Goal: Task Accomplishment & Management: Complete application form

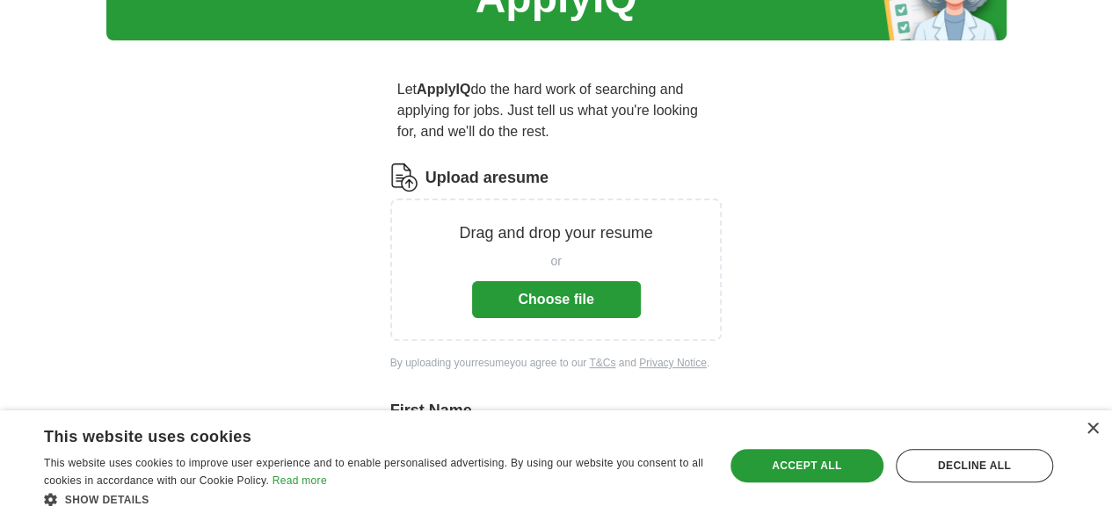
scroll to position [97, 0]
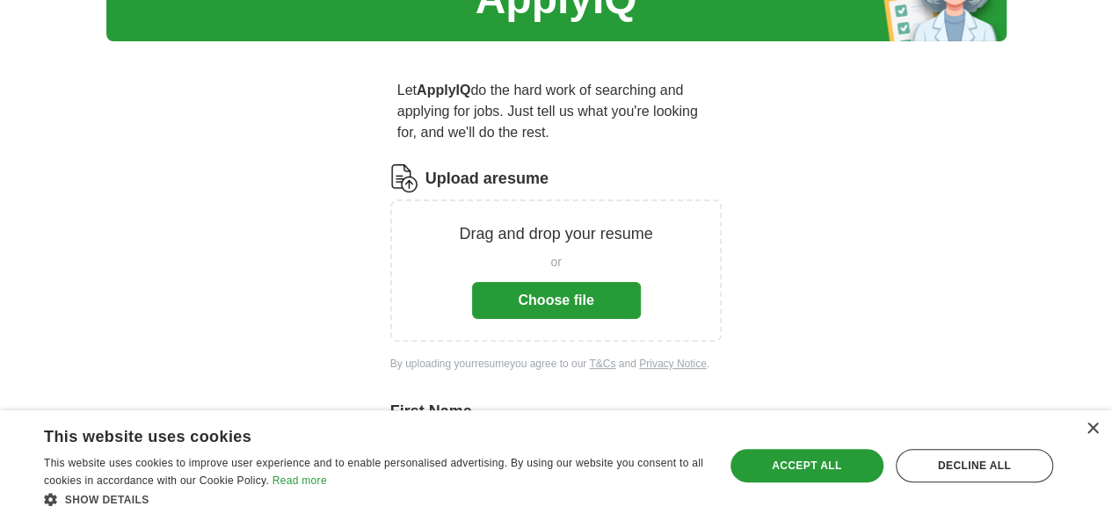
click at [576, 285] on button "Choose file" at bounding box center [556, 300] width 169 height 37
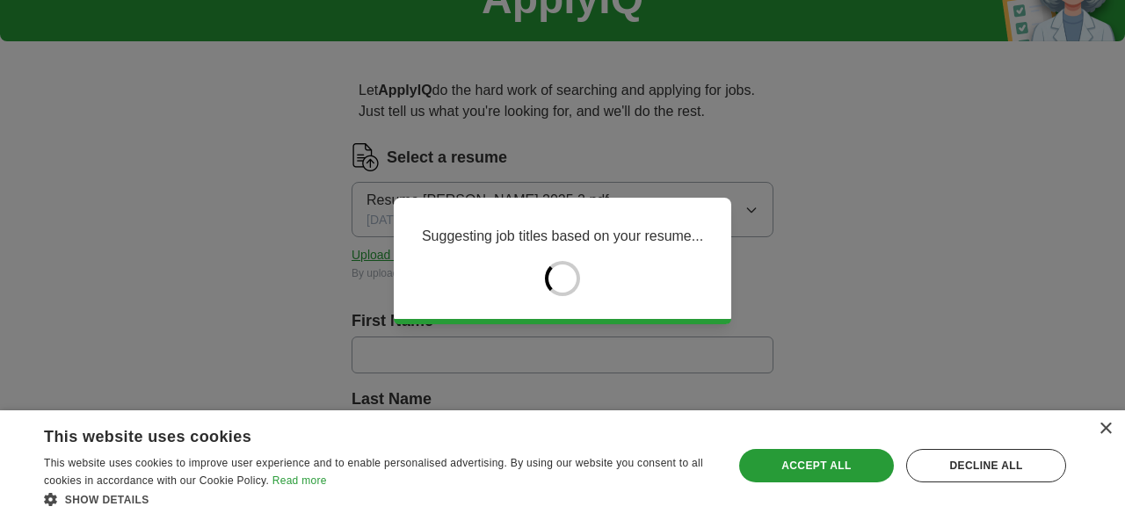
type input "*******"
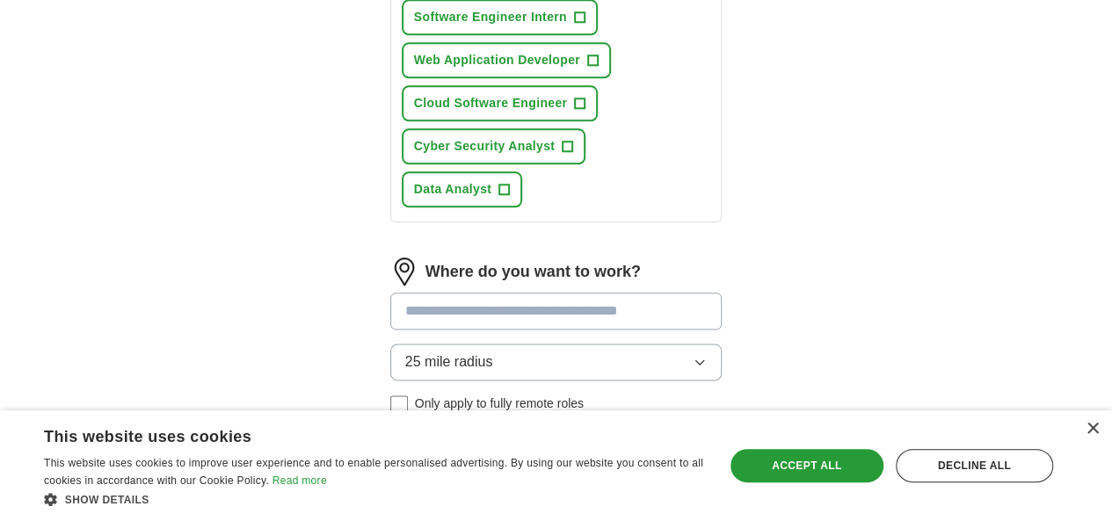
scroll to position [944, 0]
click at [577, 292] on input at bounding box center [556, 310] width 332 height 37
type input "****"
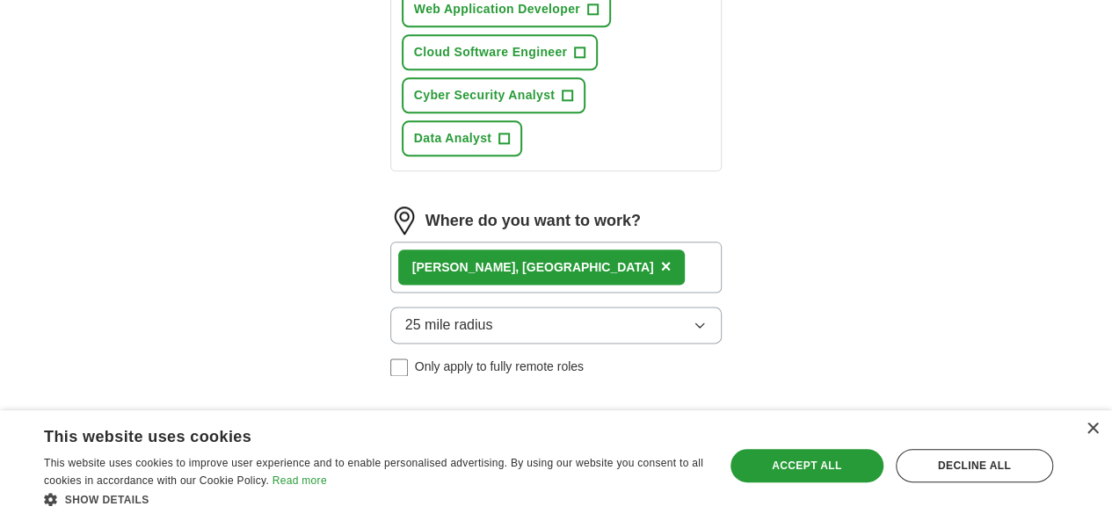
scroll to position [1006, 0]
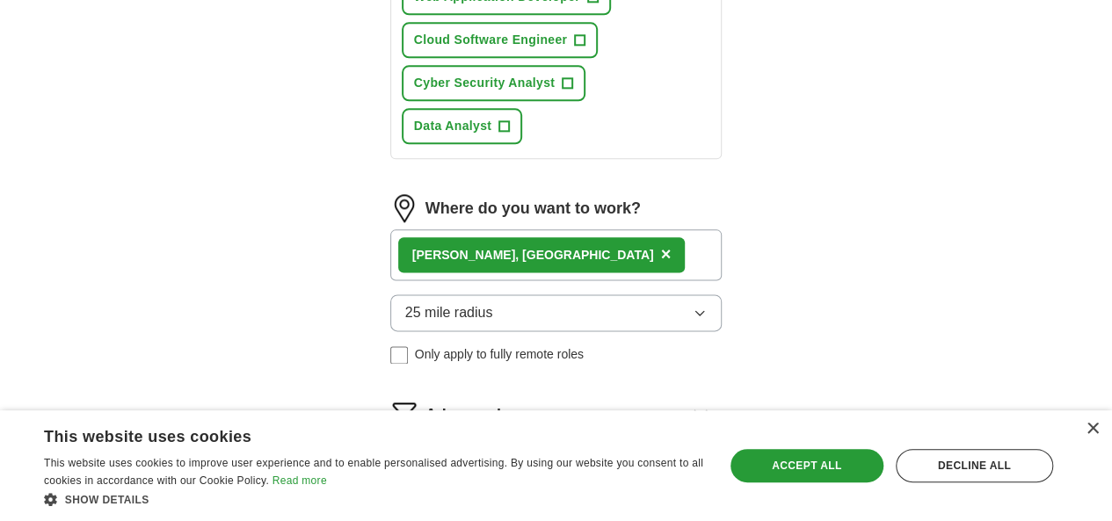
click at [635, 469] on button "Start applying for jobs" at bounding box center [556, 487] width 332 height 37
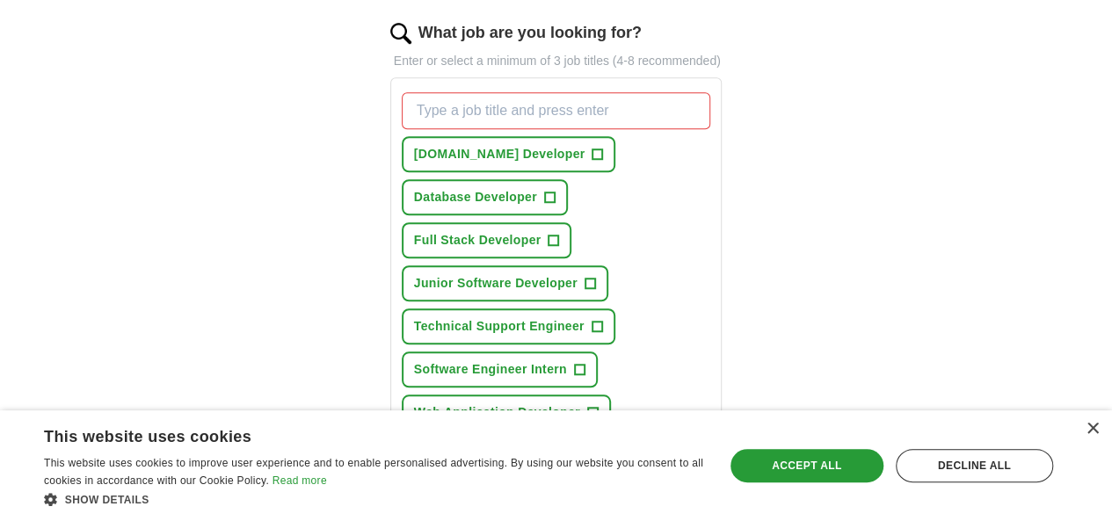
scroll to position [584, 0]
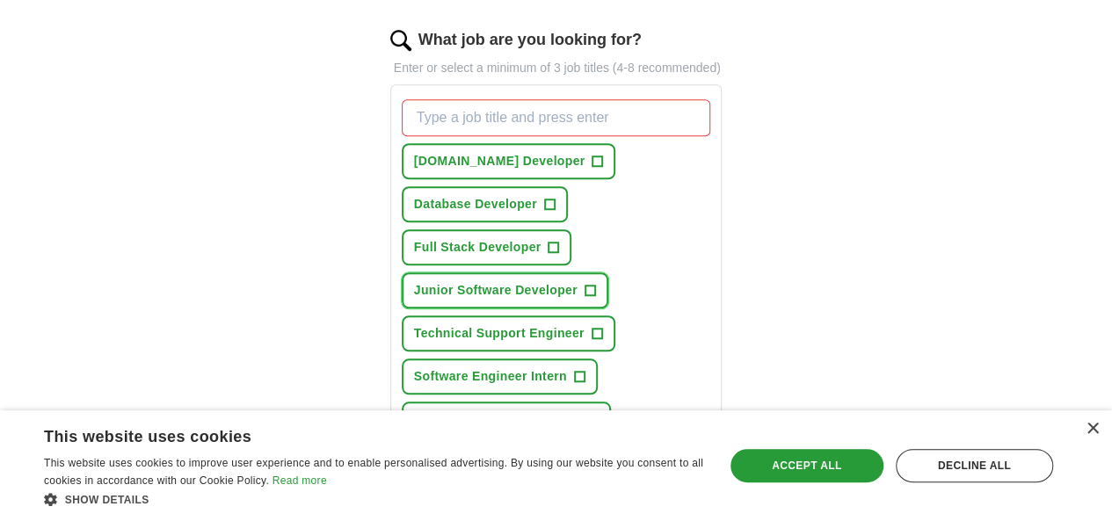
click at [577, 281] on span "Junior Software Developer" at bounding box center [495, 290] width 163 height 18
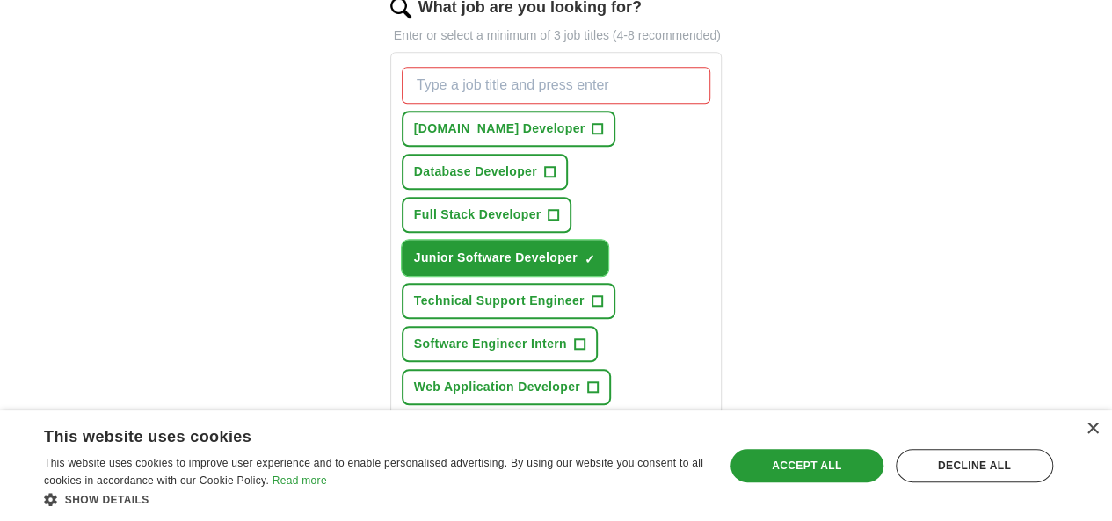
scroll to position [624, 0]
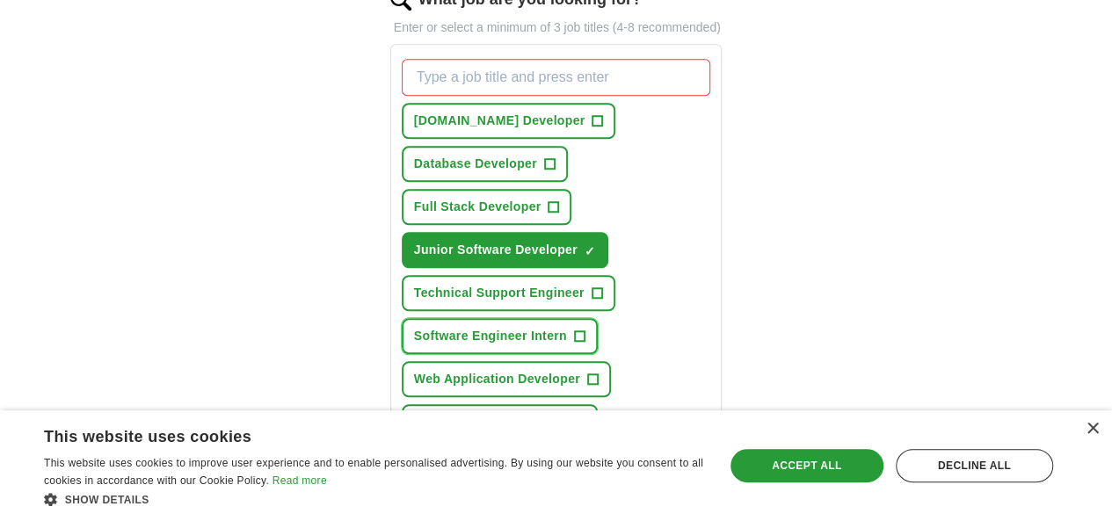
click at [475, 318] on button "Software Engineer Intern +" at bounding box center [500, 336] width 196 height 36
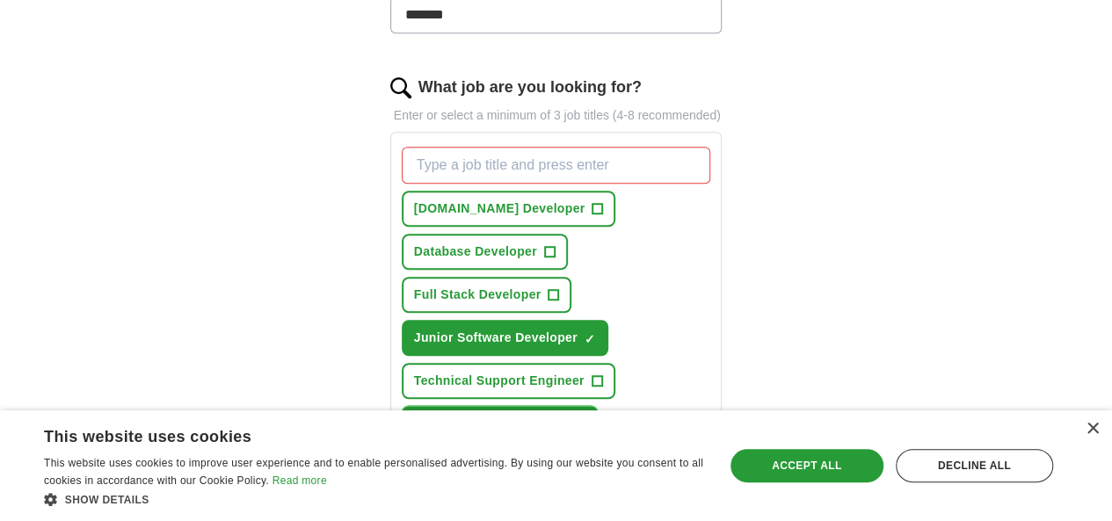
scroll to position [535, 0]
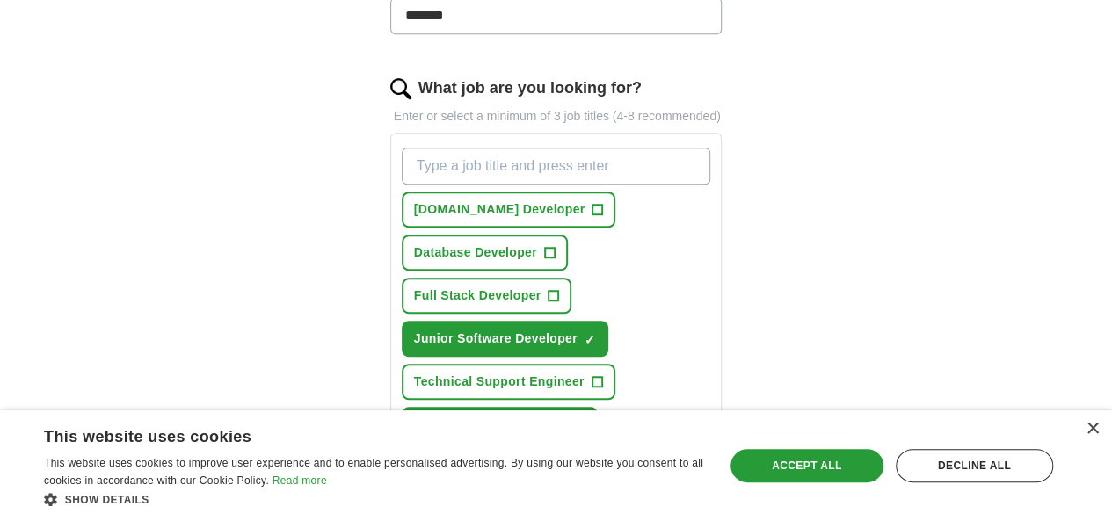
click at [560, 150] on input "What job are you looking for?" at bounding box center [556, 166] width 309 height 37
type input "junior"
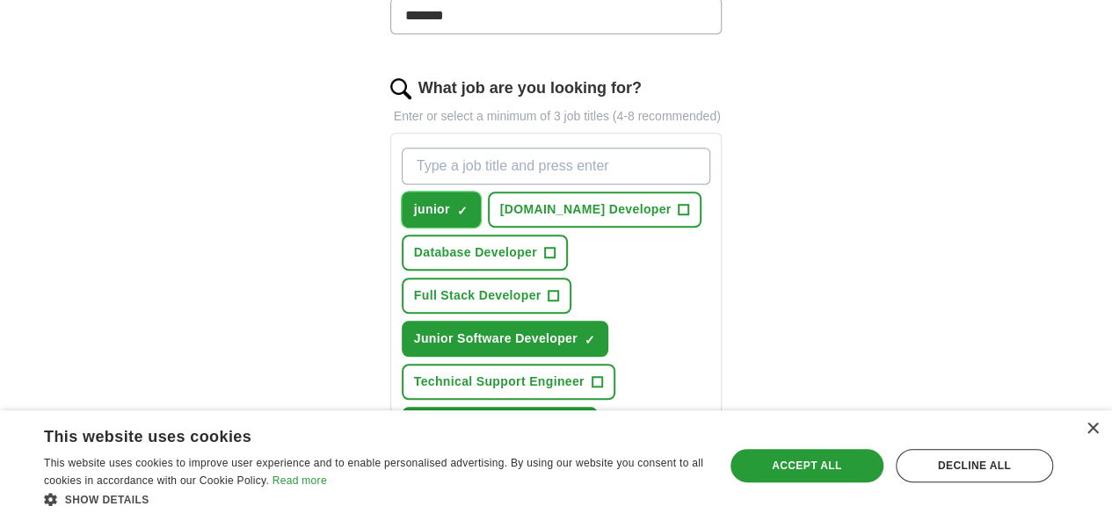
click at [0, 0] on span "×" at bounding box center [0, 0] width 0 height 0
click at [459, 149] on input "What job are you looking for?" at bounding box center [556, 166] width 309 height 37
type input "junior software engineer"
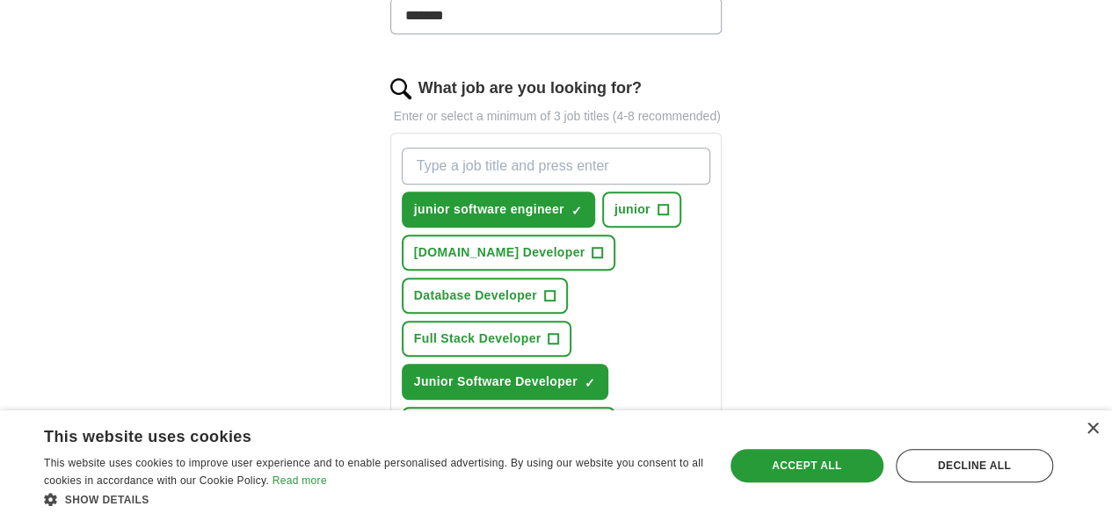
type input "j"
click at [548, 332] on span "+" at bounding box center [553, 339] width 11 height 14
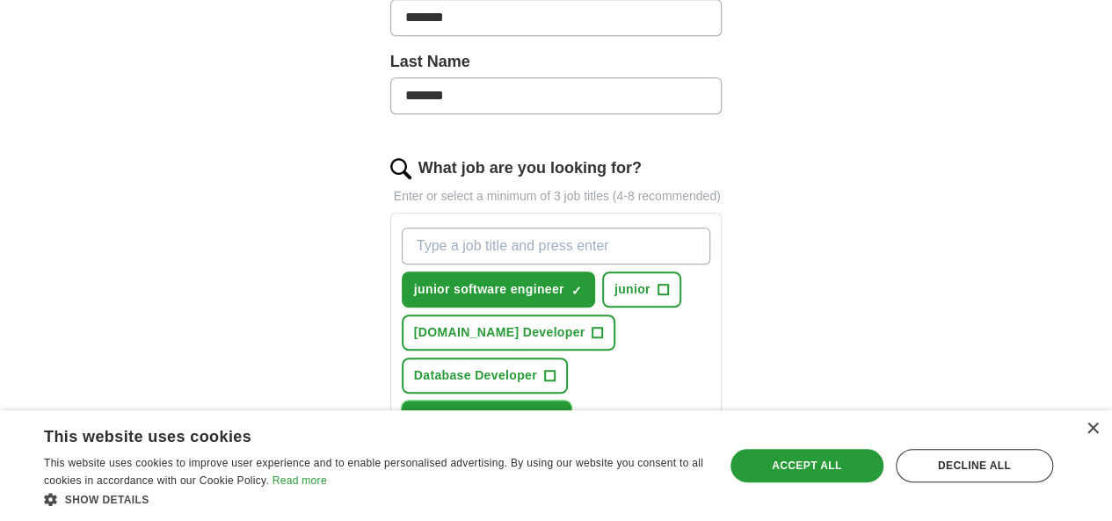
scroll to position [451, 0]
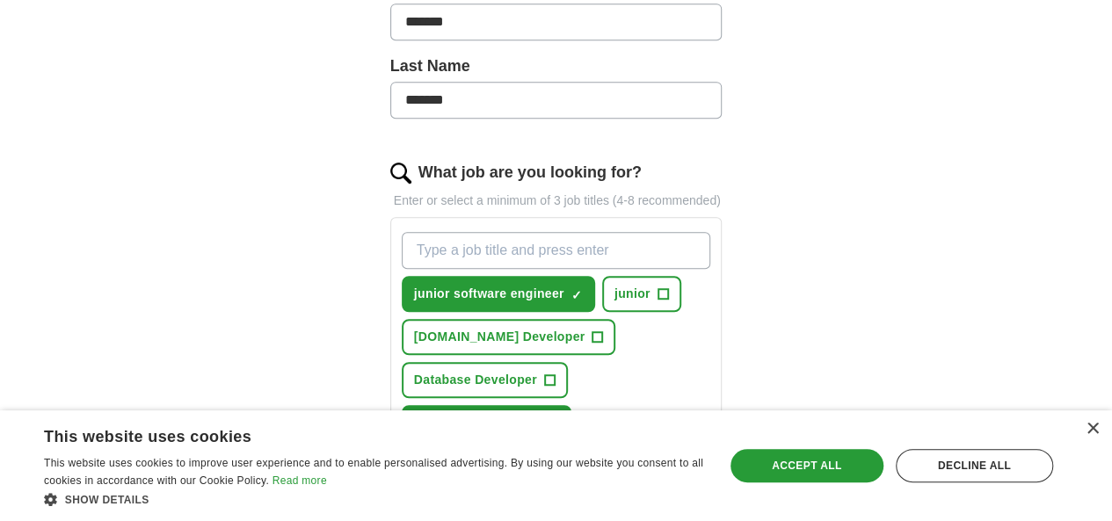
click at [545, 232] on input "What job are you looking for?" at bounding box center [556, 250] width 309 height 37
type input "frontend"
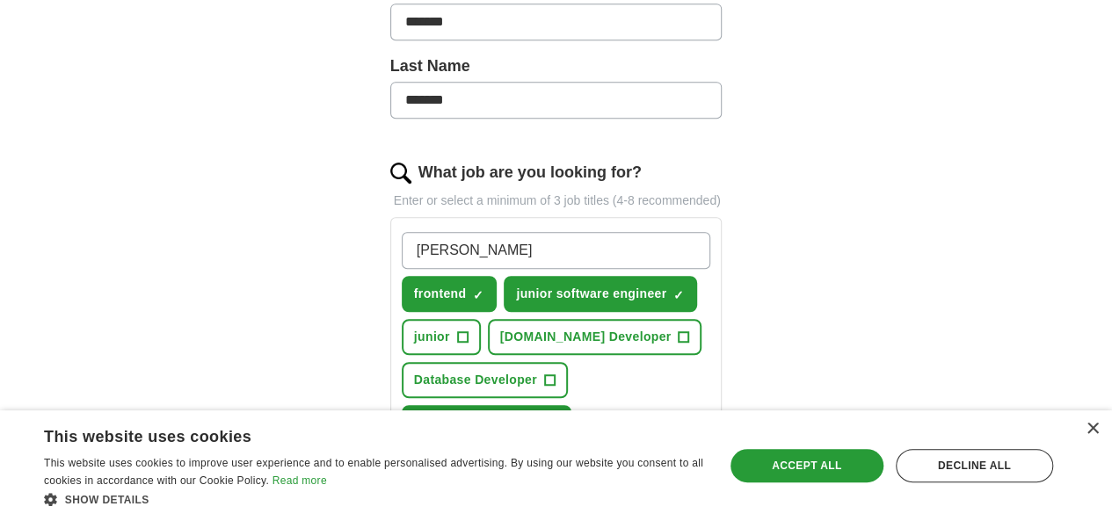
type input "backend"
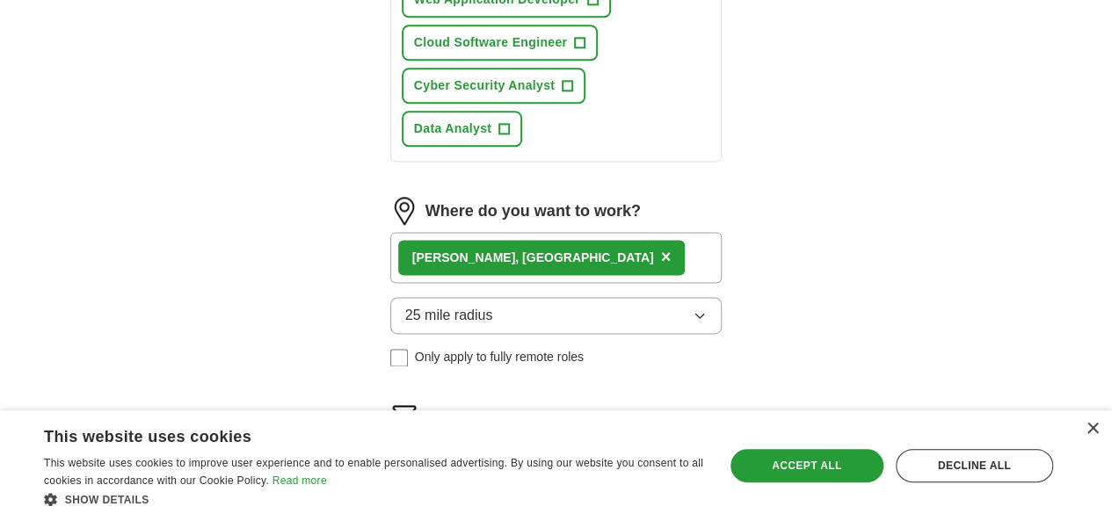
scroll to position [1147, 0]
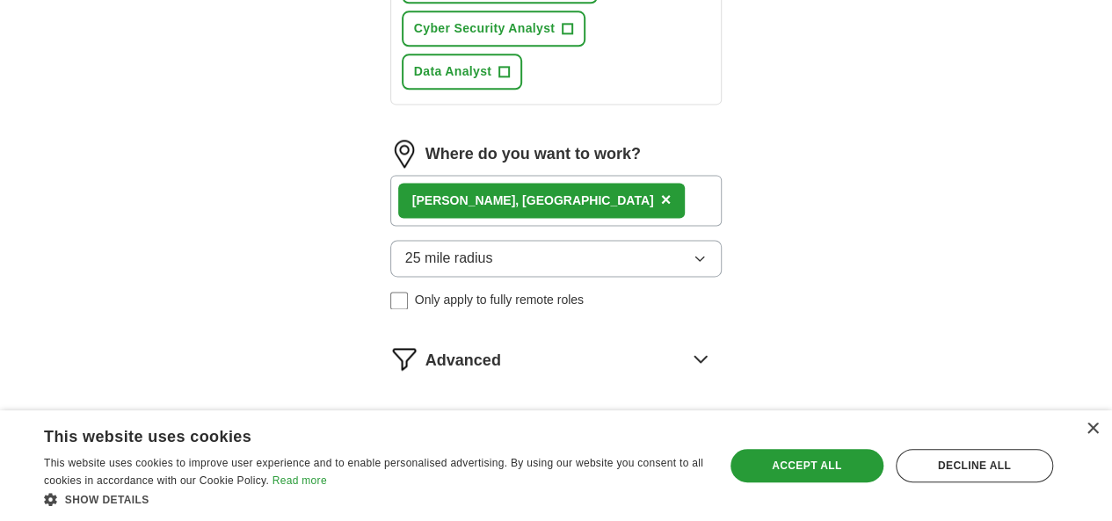
click at [510, 415] on button "Start applying for jobs" at bounding box center [556, 433] width 332 height 37
select select "**"
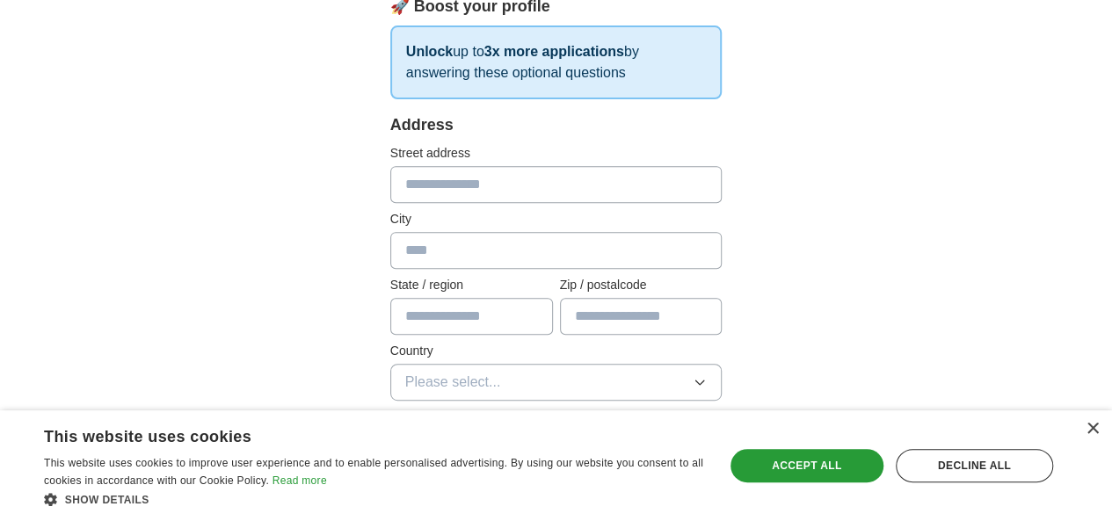
scroll to position [316, 0]
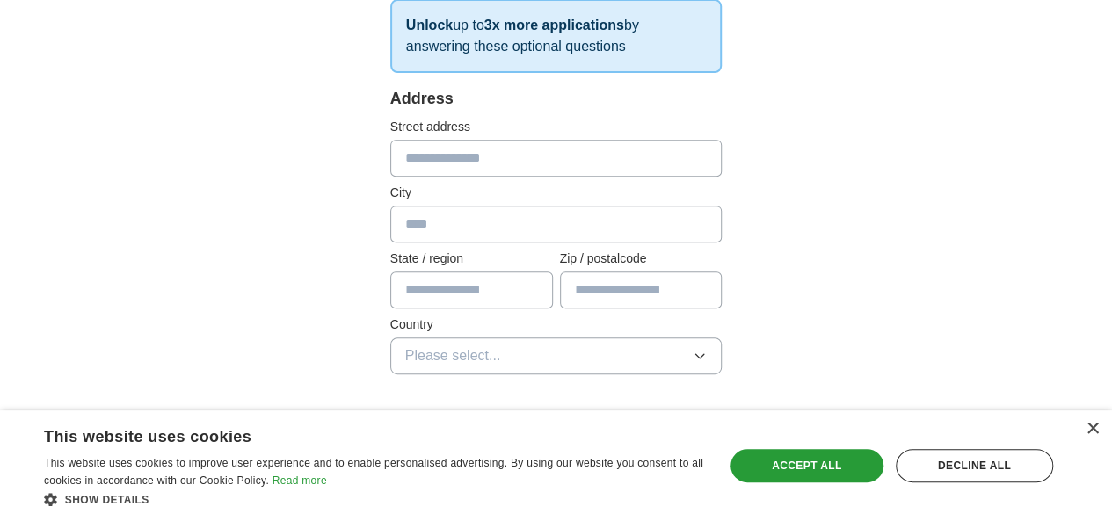
click at [533, 144] on input "text" at bounding box center [556, 158] width 332 height 37
type input "**********"
type input "****"
type input "**********"
type input "*****"
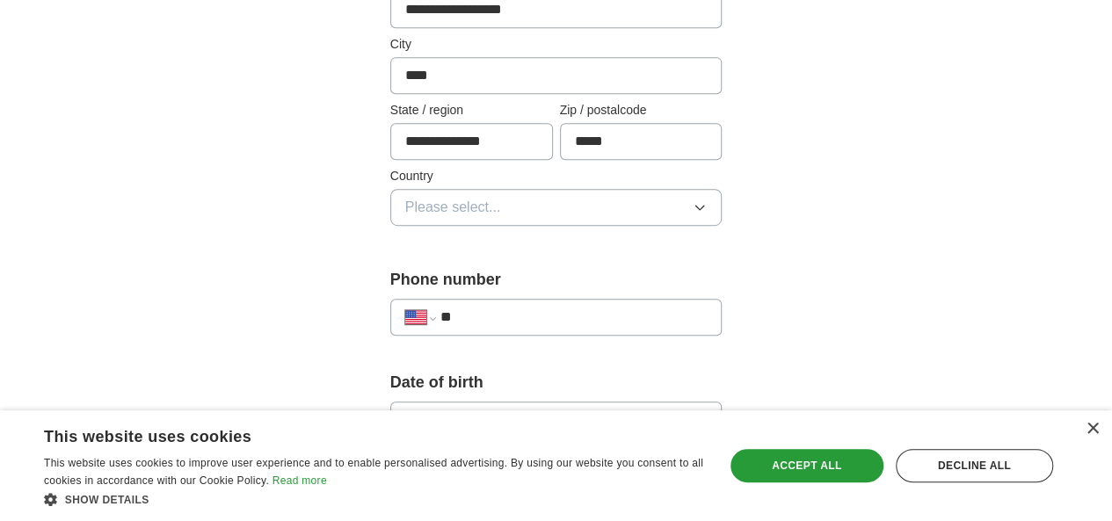
scroll to position [466, 0]
click at [577, 200] on button "Please select..." at bounding box center [556, 206] width 332 height 37
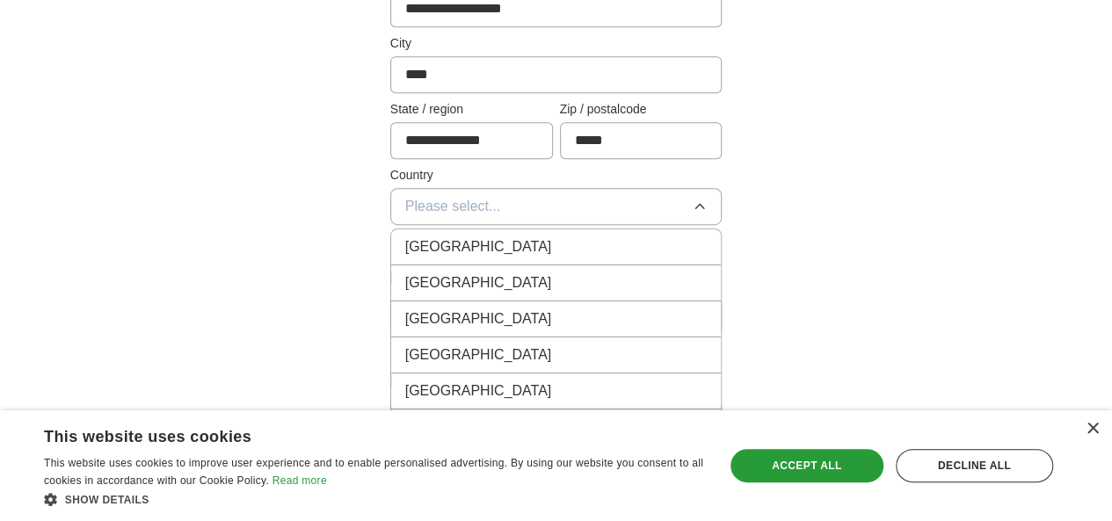
click at [530, 278] on div "[GEOGRAPHIC_DATA]" at bounding box center [556, 282] width 302 height 21
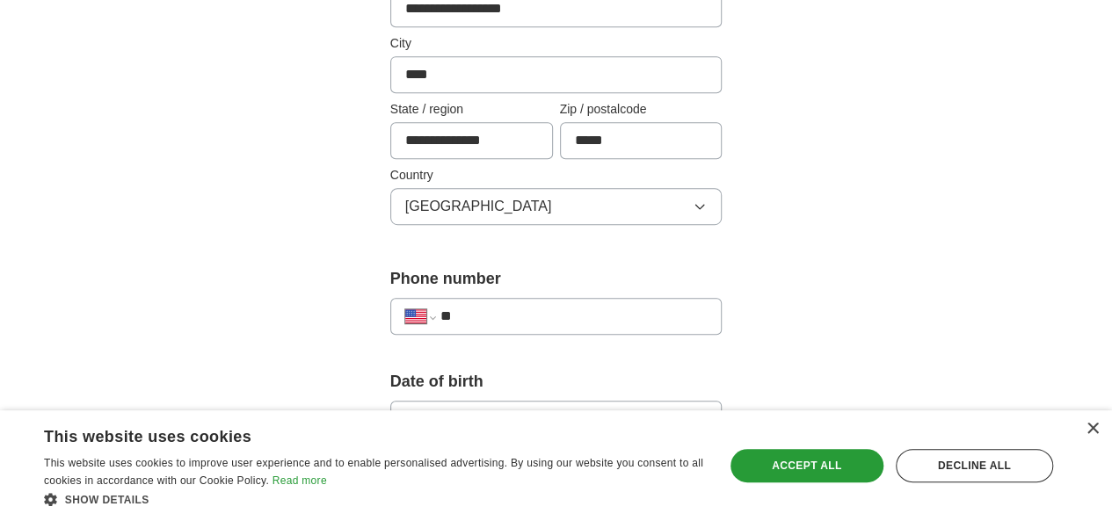
scroll to position [525, 0]
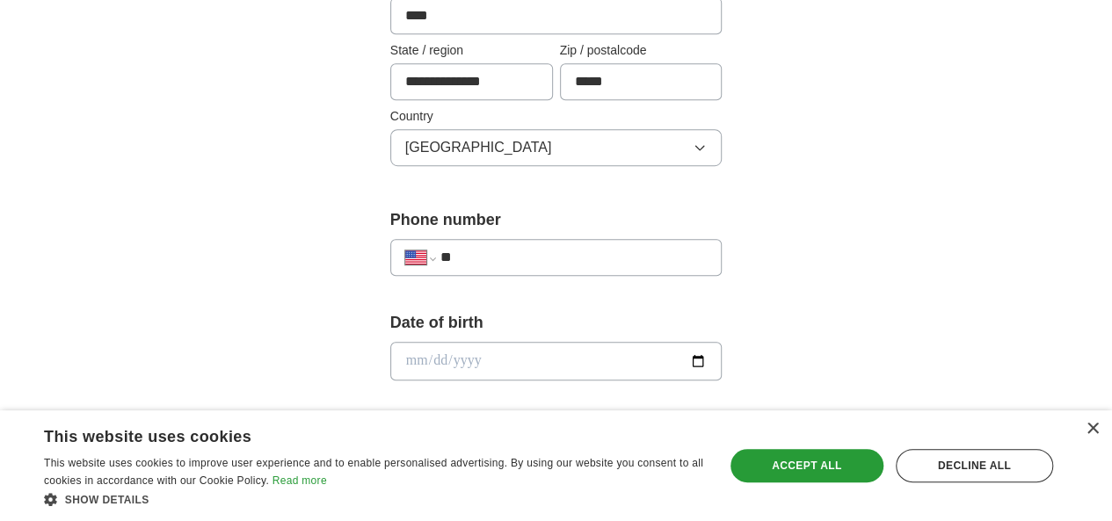
click at [556, 301] on form "**********" at bounding box center [556, 506] width 332 height 1254
click at [565, 250] on input "**" at bounding box center [573, 257] width 267 height 21
type input "**********"
click at [517, 363] on input "date" at bounding box center [556, 361] width 332 height 39
click at [722, 356] on input "date" at bounding box center [556, 361] width 332 height 39
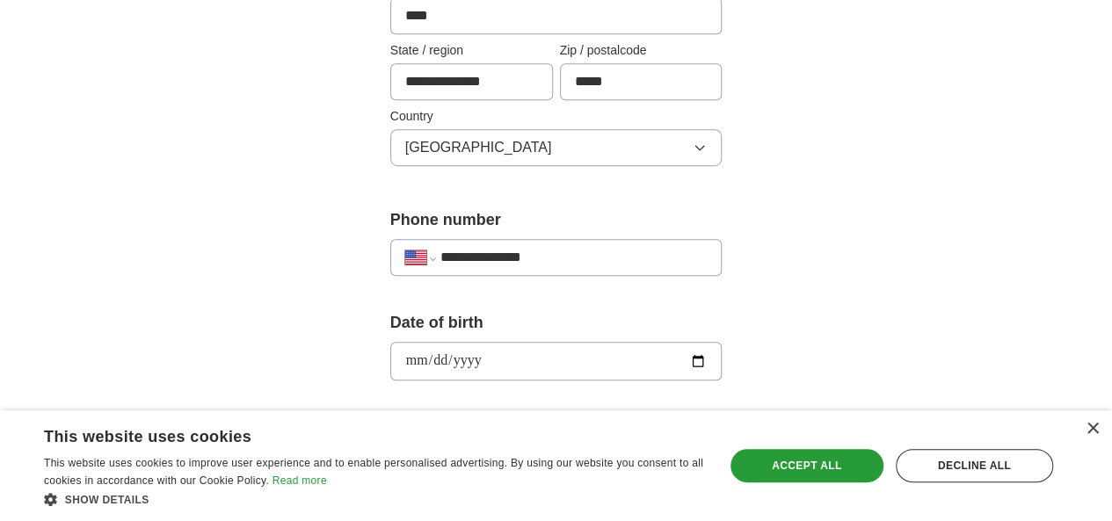
type input "**********"
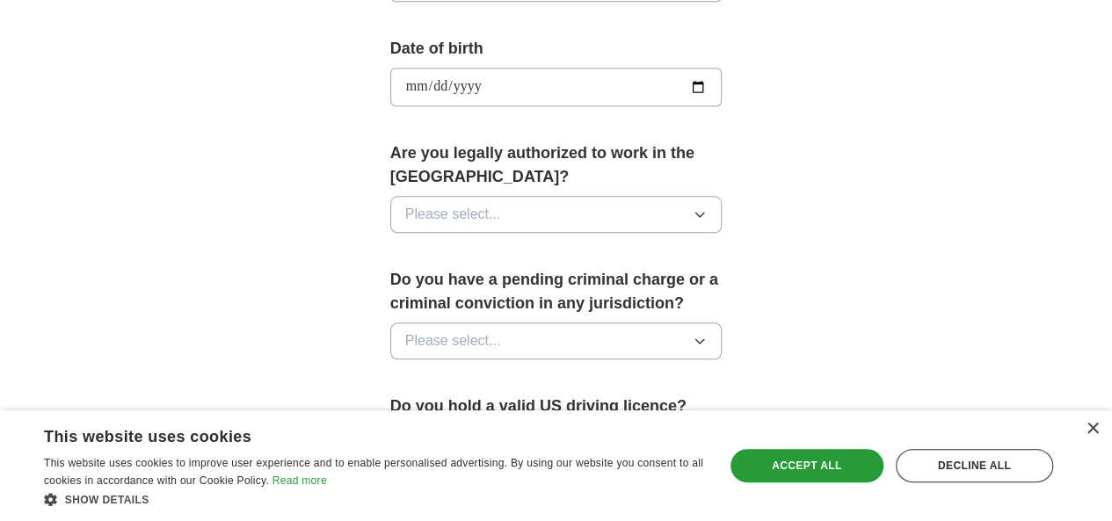
scroll to position [800, 0]
click at [610, 201] on button "Please select..." at bounding box center [556, 213] width 332 height 37
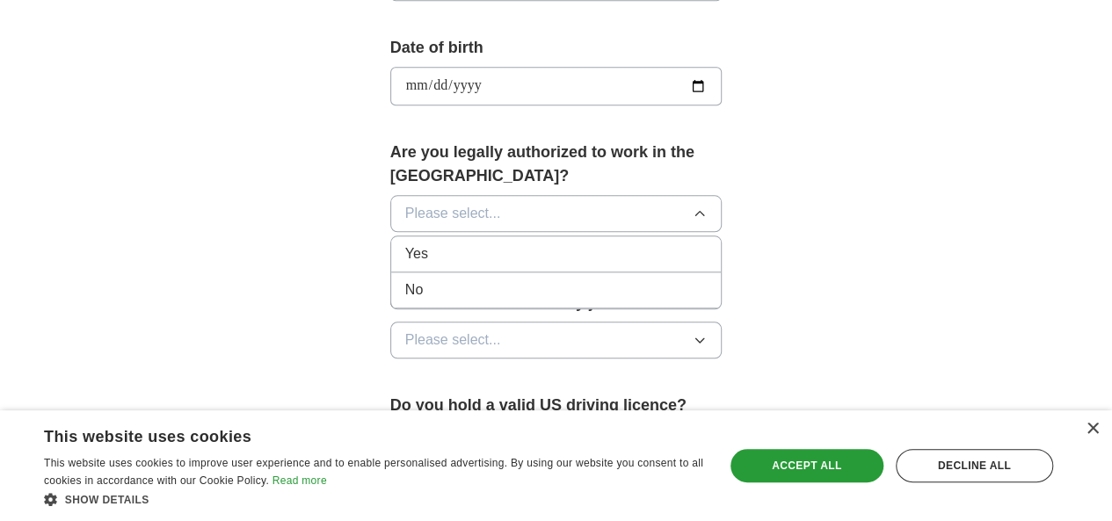
click at [571, 243] on div "Yes" at bounding box center [556, 253] width 302 height 21
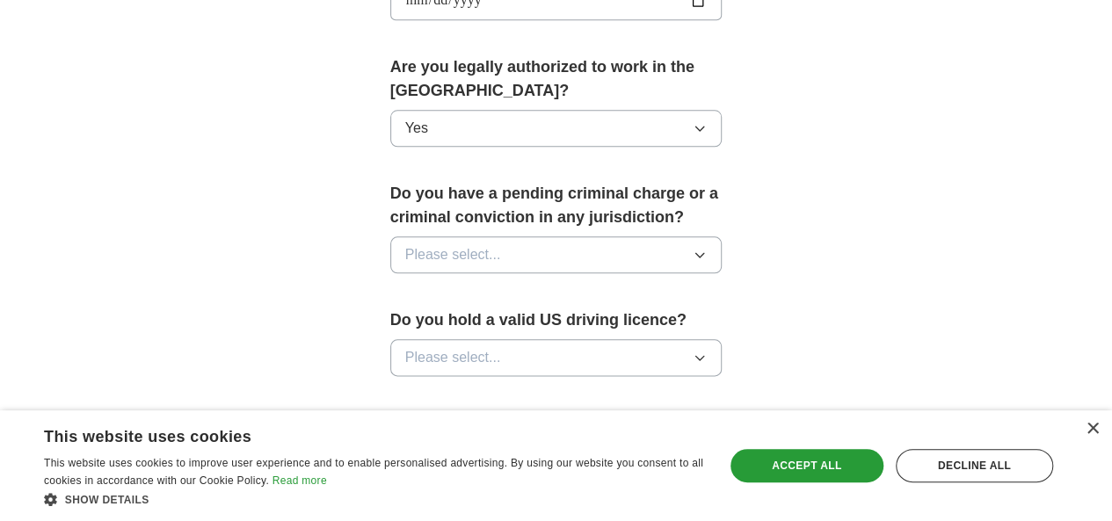
scroll to position [886, 0]
click at [606, 240] on button "Please select..." at bounding box center [556, 254] width 332 height 37
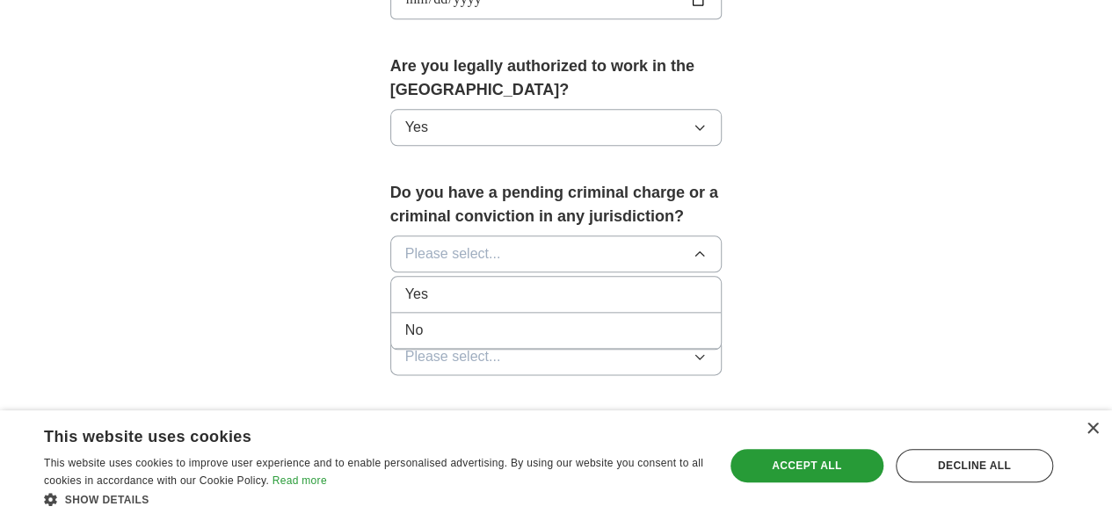
click at [511, 320] on div "No" at bounding box center [556, 330] width 302 height 21
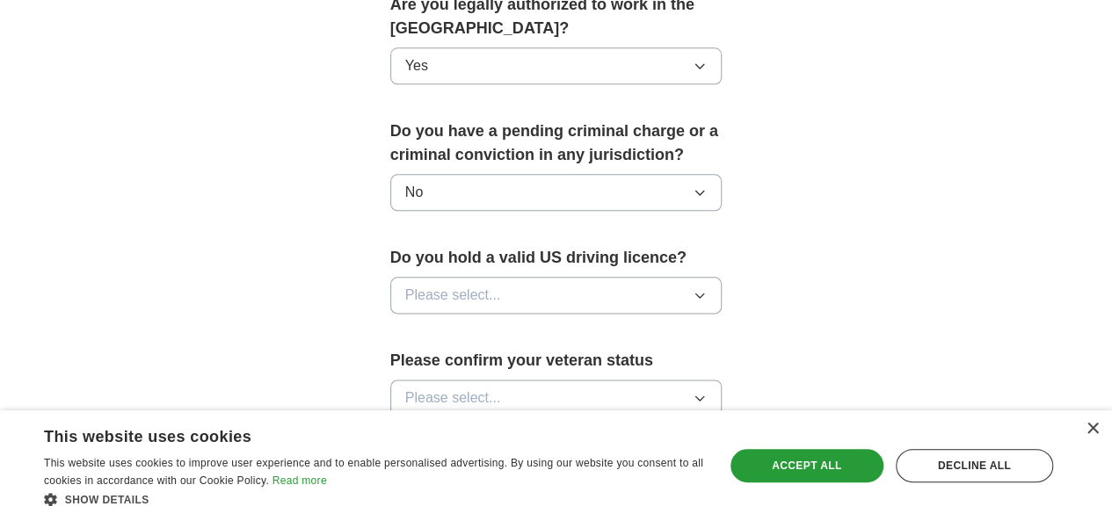
scroll to position [954, 0]
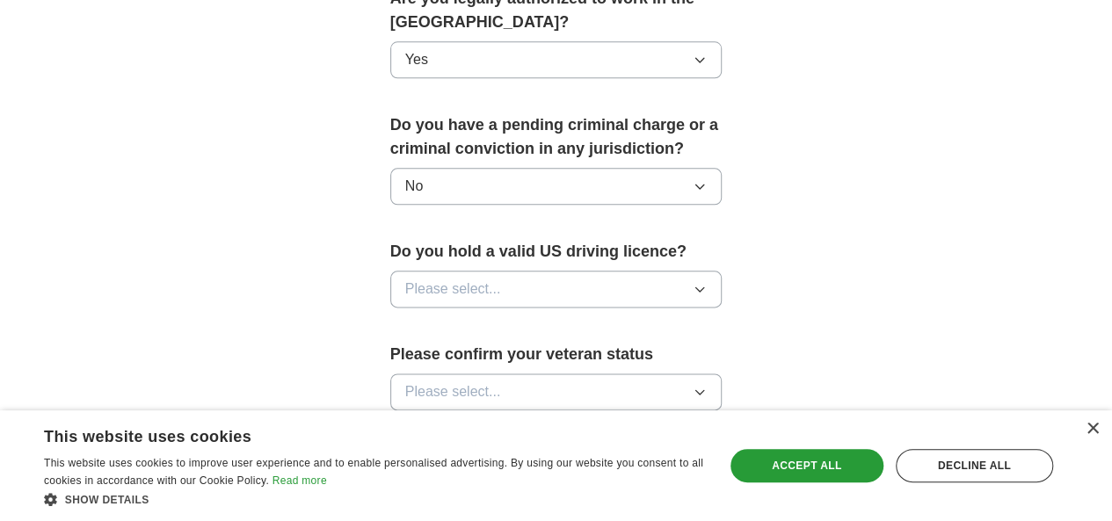
click at [597, 271] on button "Please select..." at bounding box center [556, 289] width 332 height 37
click at [550, 319] on div "Yes" at bounding box center [556, 329] width 302 height 21
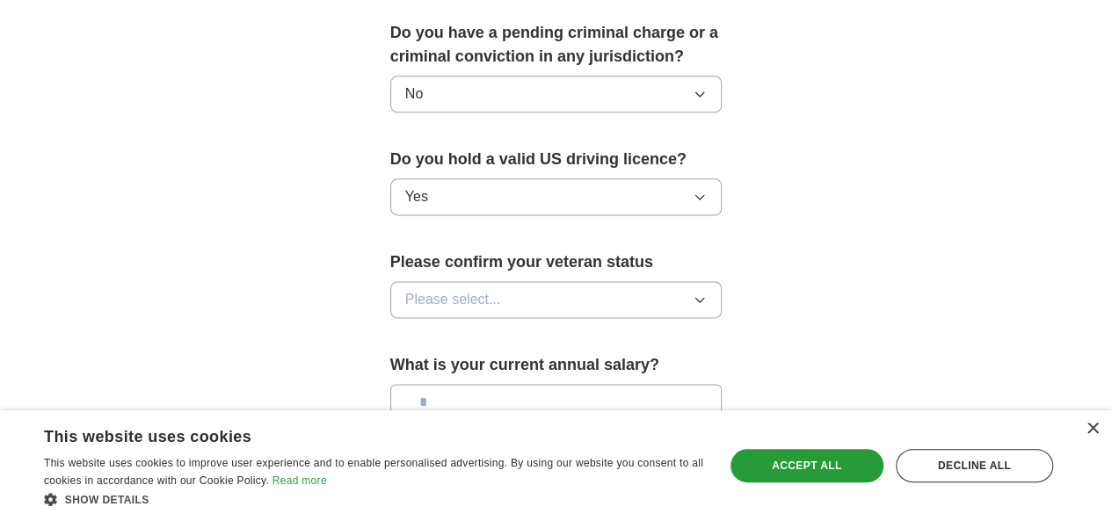
scroll to position [1047, 0]
click at [606, 280] on button "Please select..." at bounding box center [556, 298] width 332 height 37
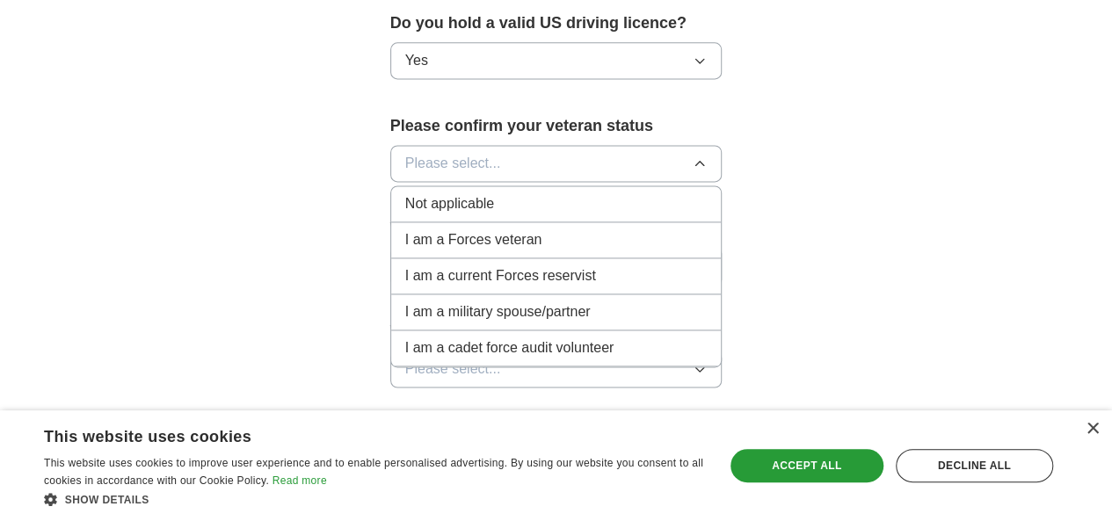
scroll to position [1189, 0]
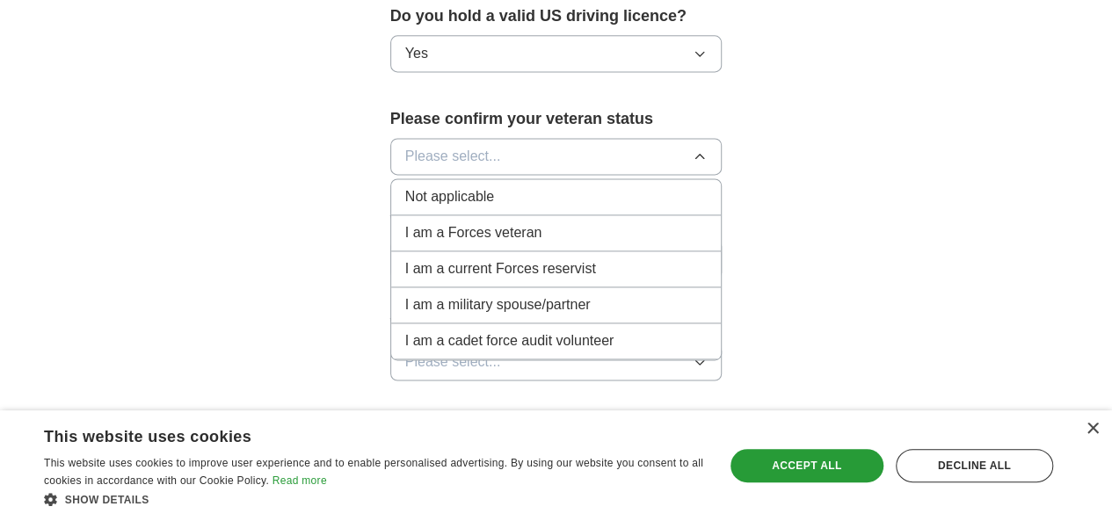
click at [622, 186] on div "Not applicable" at bounding box center [556, 196] width 302 height 21
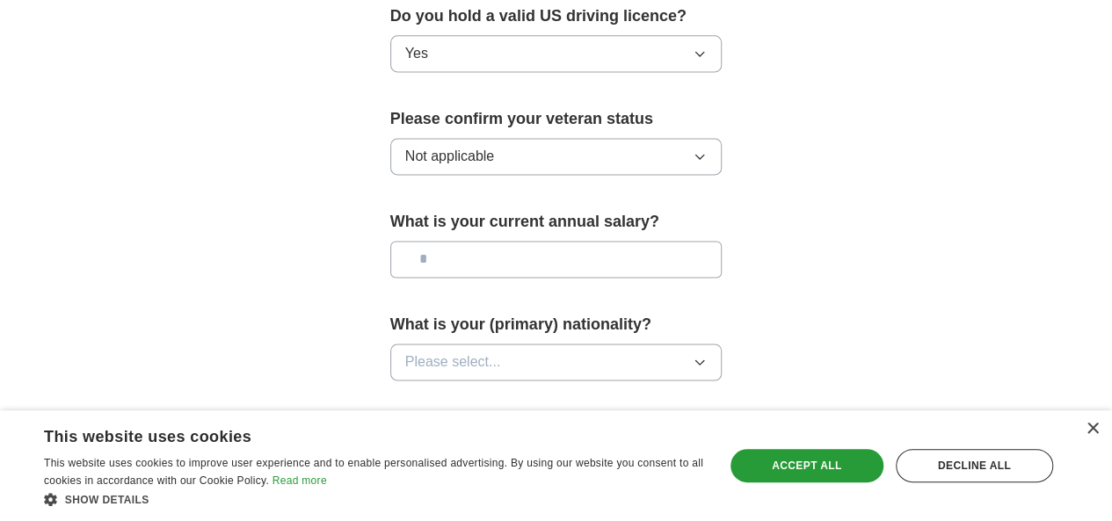
click at [693, 241] on input "text" at bounding box center [556, 259] width 332 height 37
click at [455, 241] on input "*******" at bounding box center [556, 259] width 332 height 37
type input "**"
type input "*******"
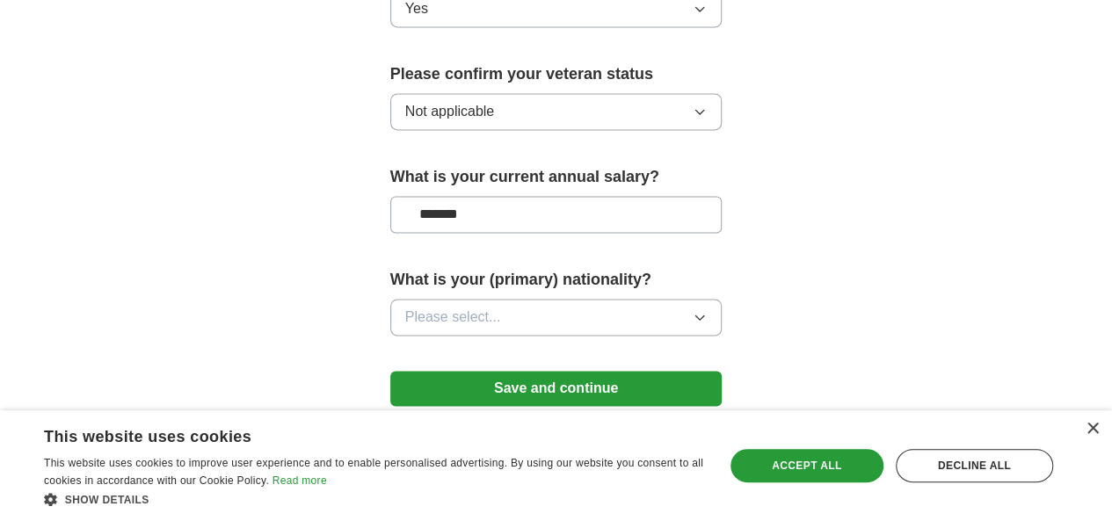
scroll to position [1244, 0]
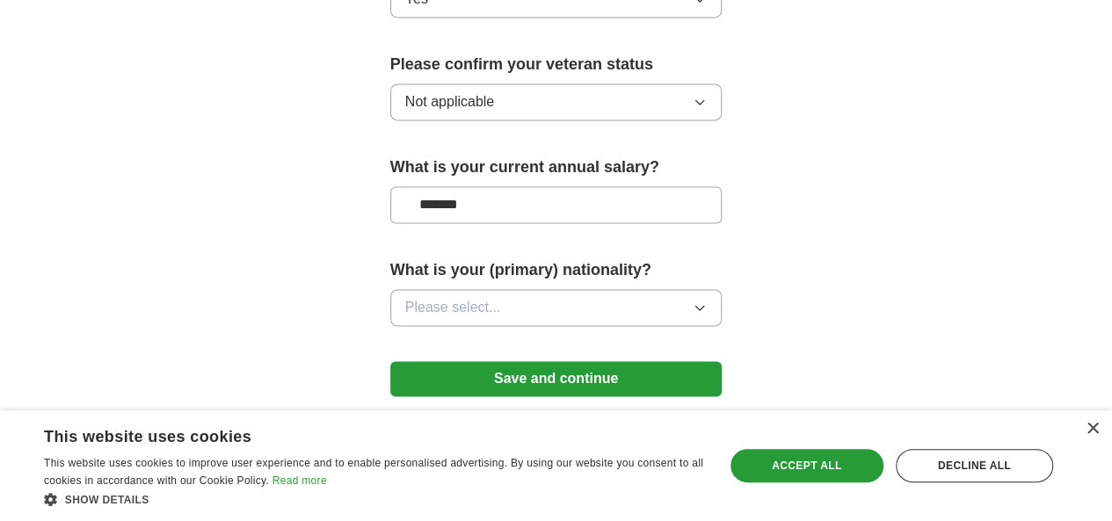
click at [527, 289] on button "Please select..." at bounding box center [556, 307] width 332 height 37
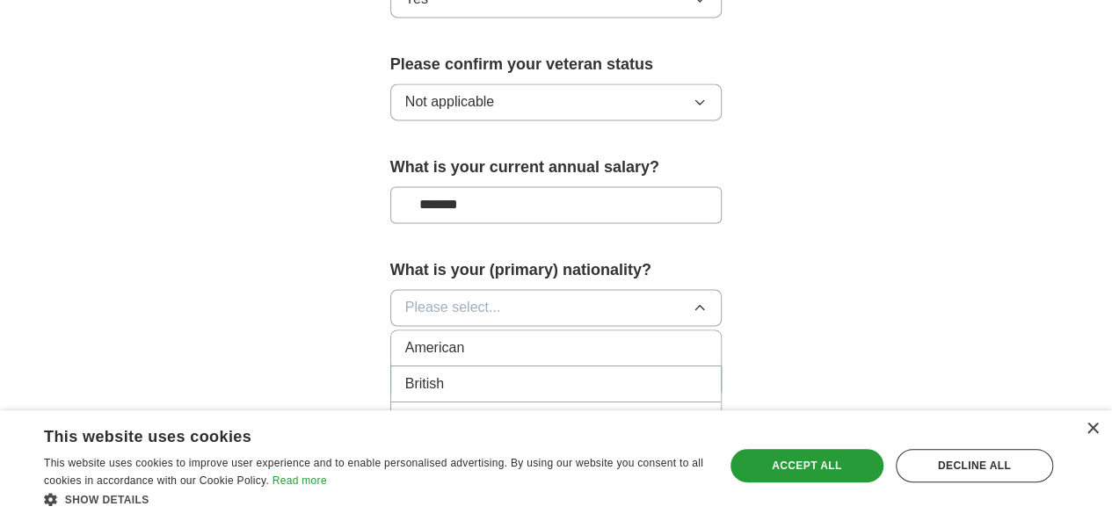
click at [483, 337] on div "American" at bounding box center [556, 347] width 302 height 21
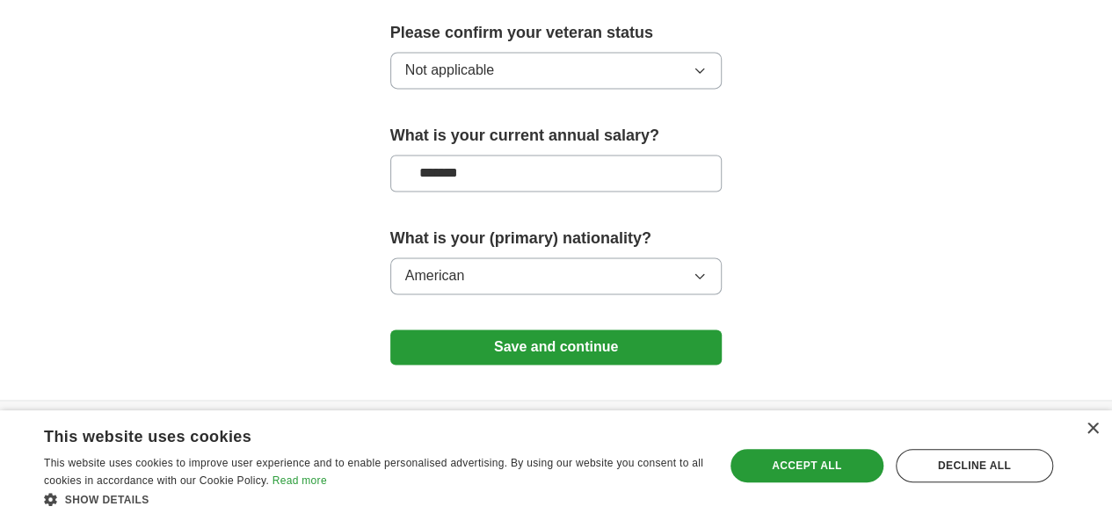
scroll to position [1300, 0]
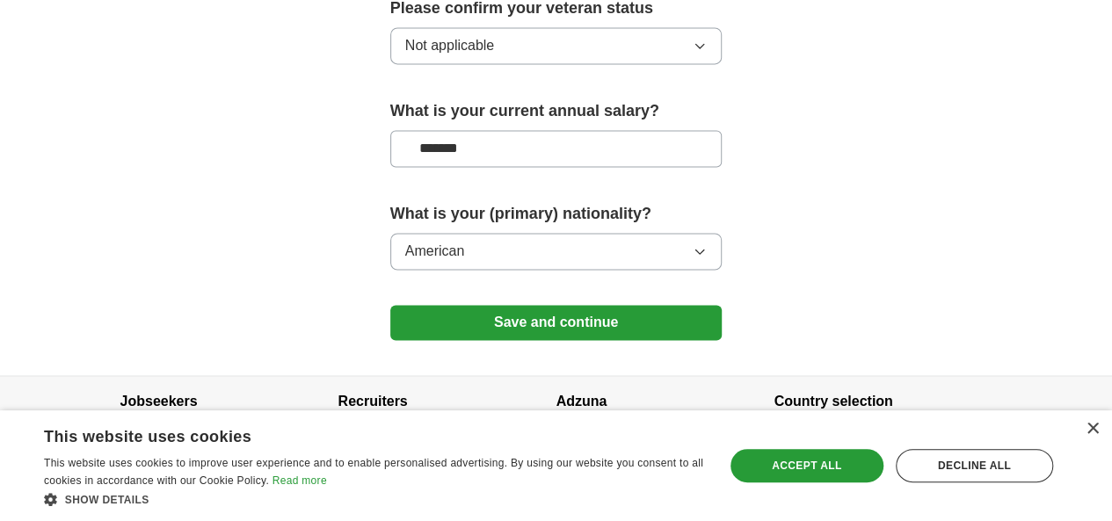
click at [613, 305] on button "Save and continue" at bounding box center [556, 322] width 332 height 35
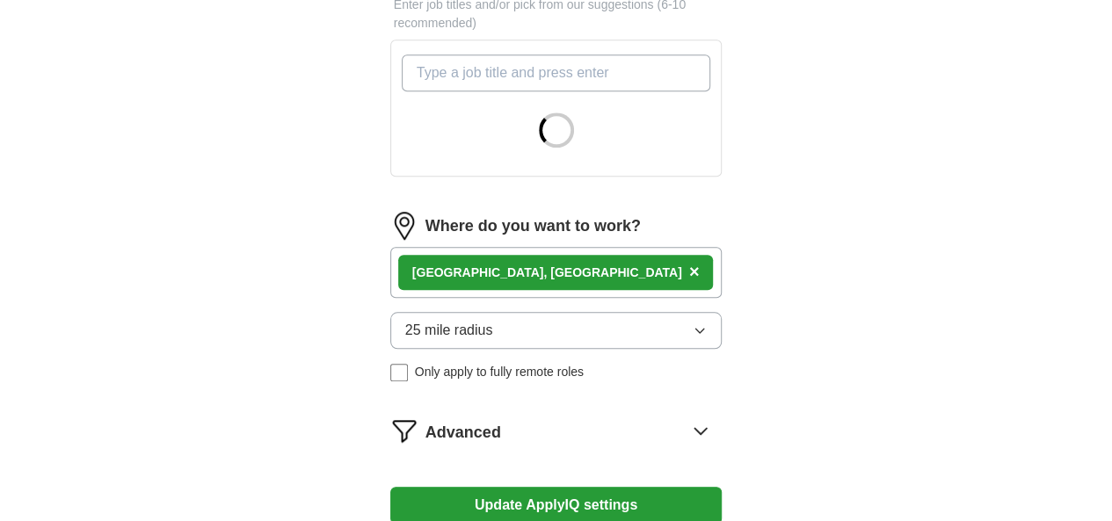
scroll to position [589, 0]
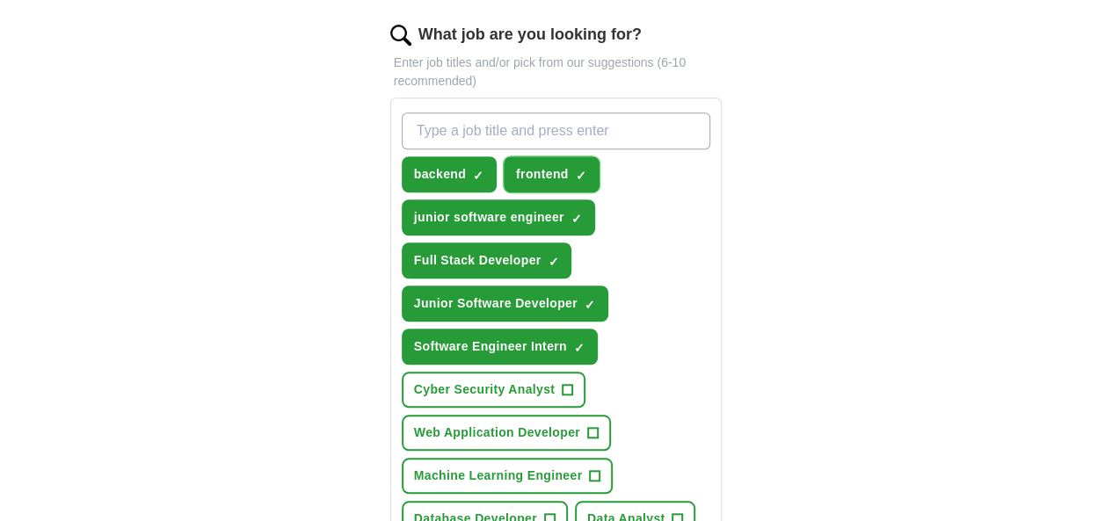
click at [0, 0] on span "×" at bounding box center [0, 0] width 0 height 0
click at [429, 156] on button "backend ✓ ×" at bounding box center [449, 174] width 95 height 36
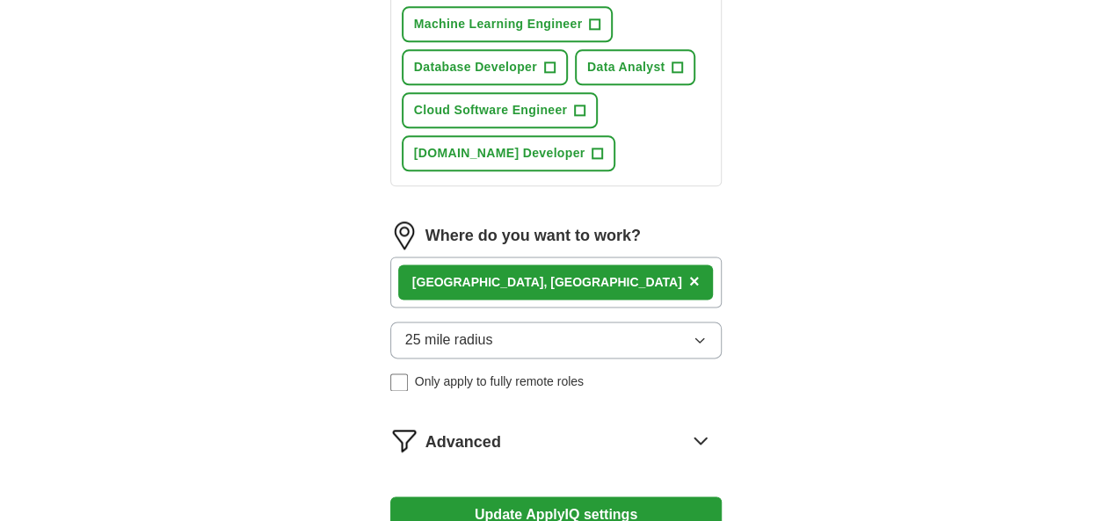
scroll to position [1041, 0]
click at [587, 496] on button "Update ApplyIQ settings" at bounding box center [556, 514] width 332 height 37
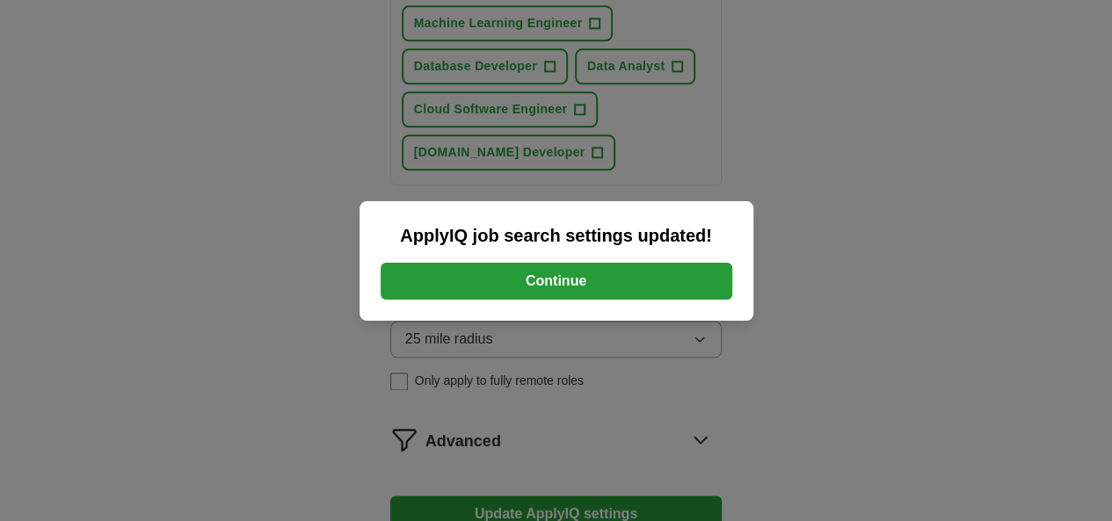
click at [601, 291] on button "Continue" at bounding box center [557, 281] width 352 height 37
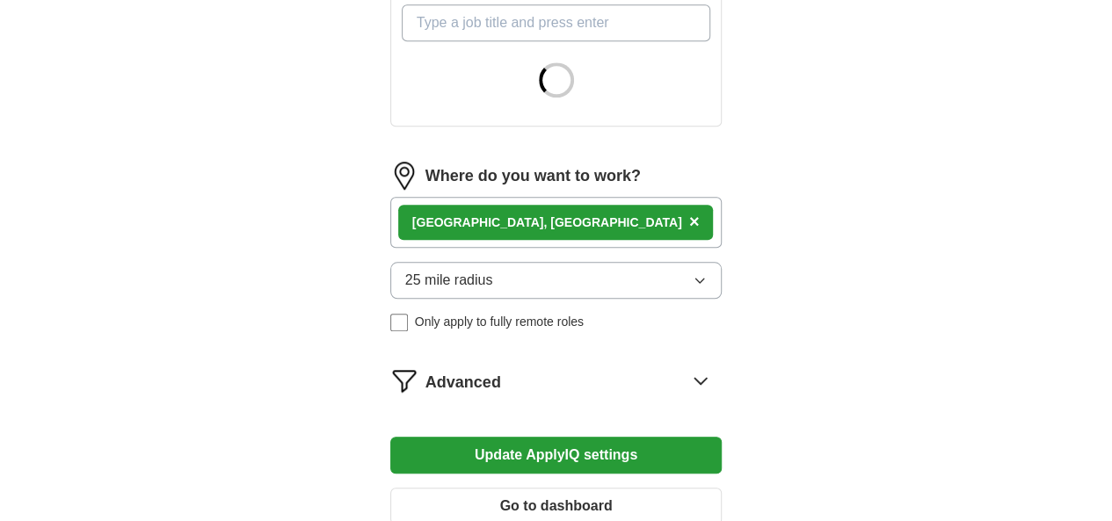
scroll to position [705, 0]
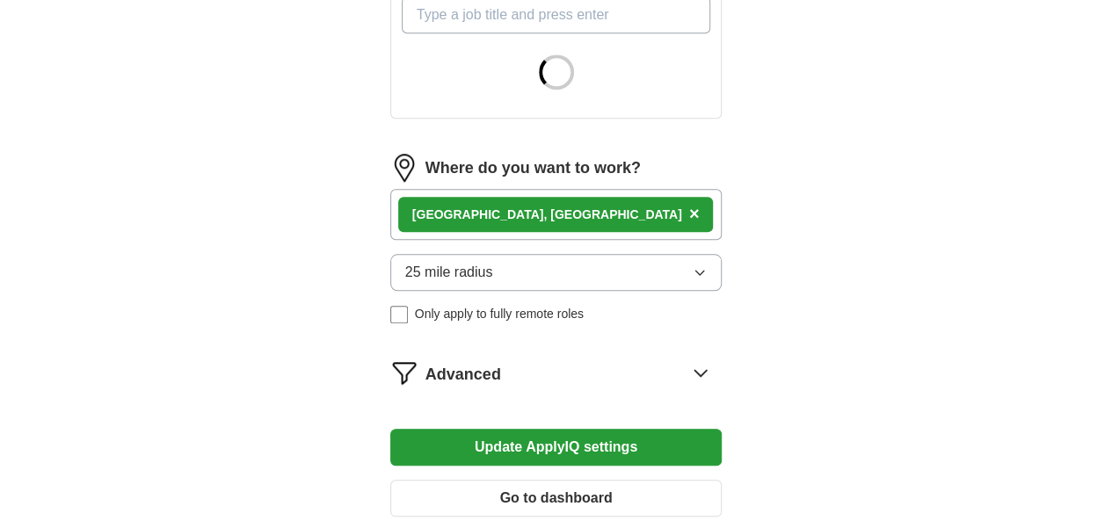
click at [577, 189] on div "Cary, [GEOGRAPHIC_DATA] ×" at bounding box center [556, 214] width 332 height 51
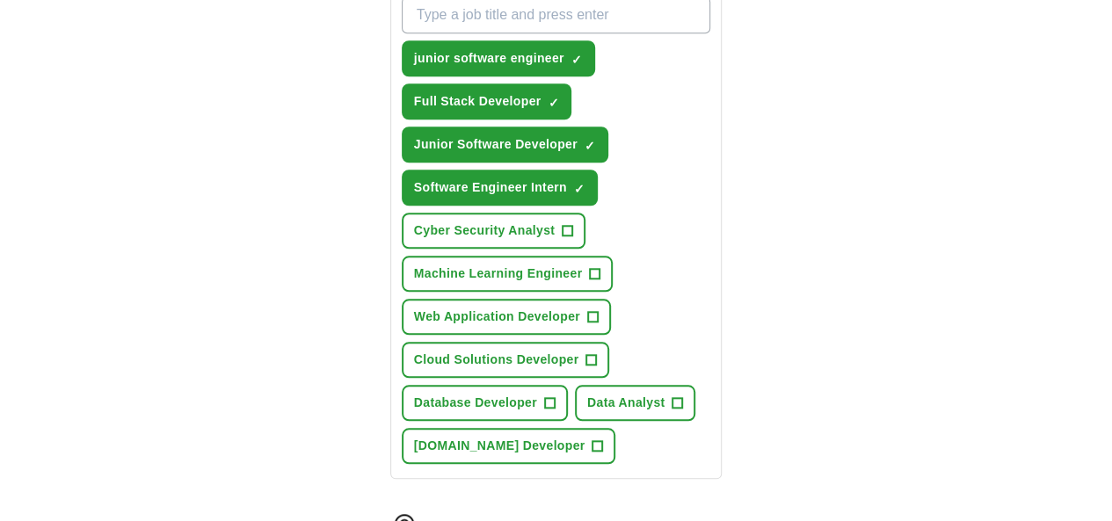
drag, startPoint x: 541, startPoint y: 409, endPoint x: 500, endPoint y: 421, distance: 43.1
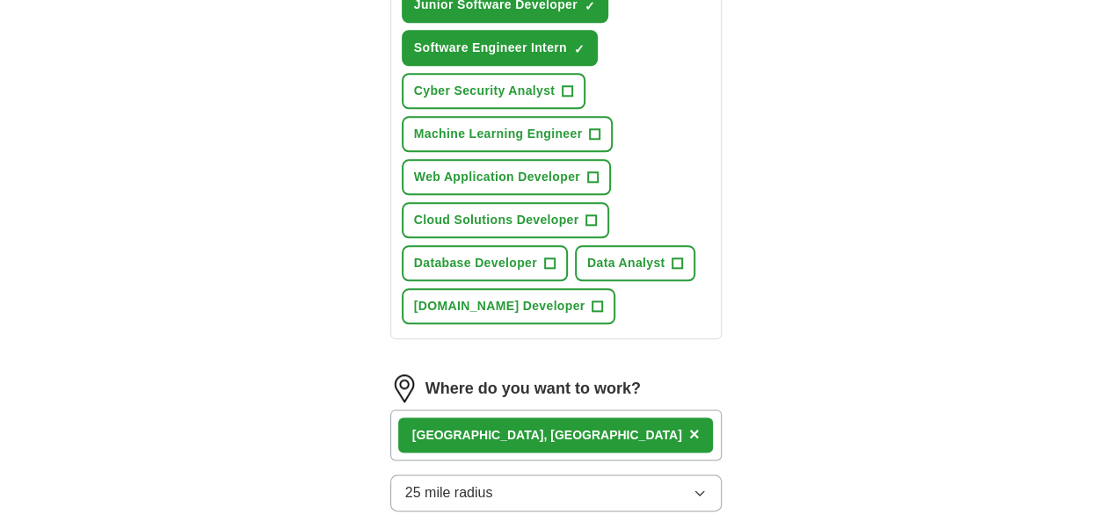
scroll to position [845, 0]
click at [480, 409] on div "Cary, [GEOGRAPHIC_DATA] ×" at bounding box center [556, 434] width 332 height 51
click at [473, 409] on div "Cary, [GEOGRAPHIC_DATA] ×" at bounding box center [556, 434] width 332 height 51
click at [474, 409] on div "Cary, [GEOGRAPHIC_DATA] ×" at bounding box center [556, 434] width 332 height 51
drag, startPoint x: 476, startPoint y: 273, endPoint x: 477, endPoint y: 294, distance: 21.1
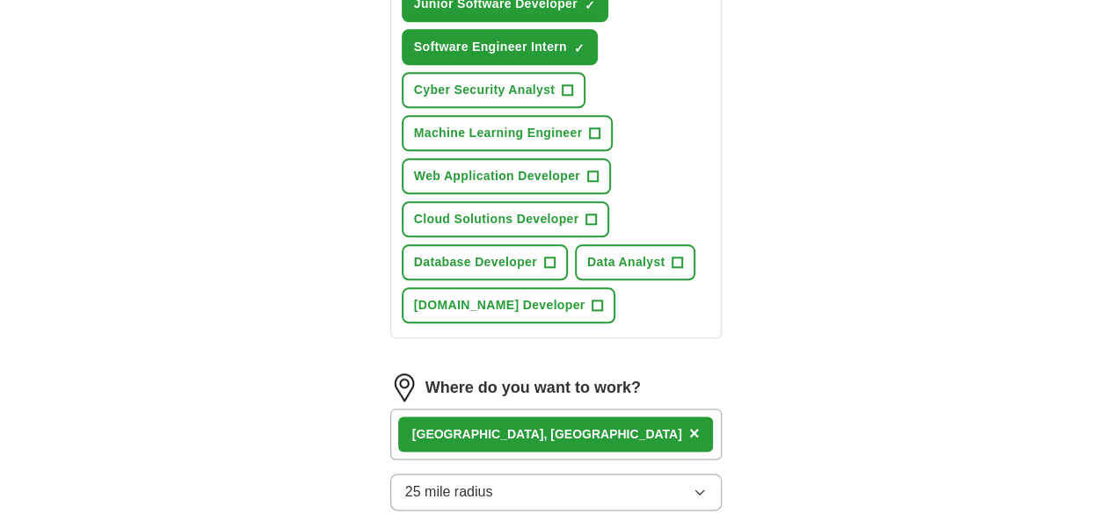
click at [477, 374] on div "Where do you want to work? Cary, [GEOGRAPHIC_DATA] × 25 mile radius Only apply …" at bounding box center [556, 466] width 332 height 184
click at [515, 374] on div "Where do you want to work? Cary, [GEOGRAPHIC_DATA] × 25 mile radius Only apply …" at bounding box center [556, 466] width 332 height 184
click at [515, 409] on div "Cary, [GEOGRAPHIC_DATA] ×" at bounding box center [556, 434] width 332 height 51
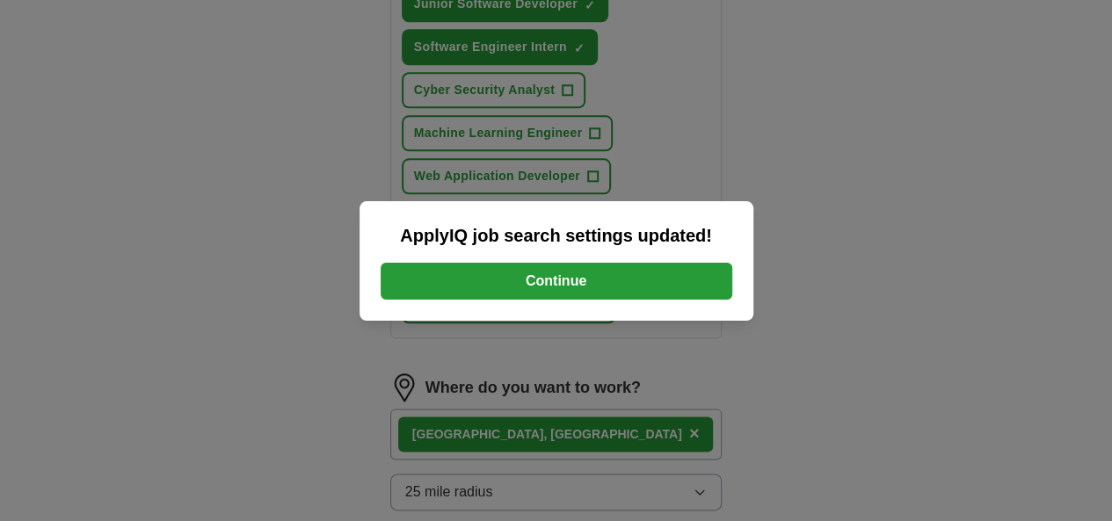
click at [601, 272] on button "Continue" at bounding box center [557, 281] width 352 height 37
